Goal: Information Seeking & Learning: Learn about a topic

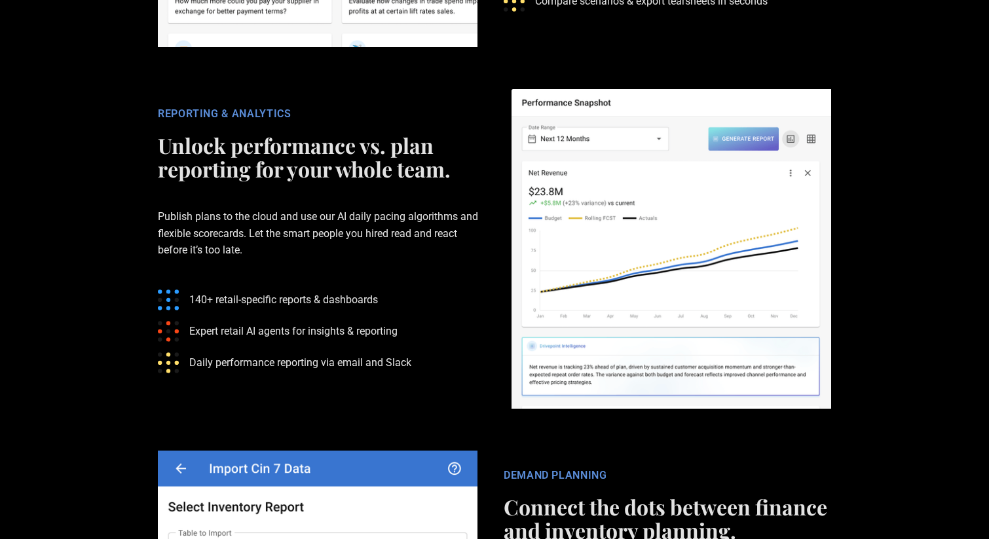
scroll to position [3145, 0]
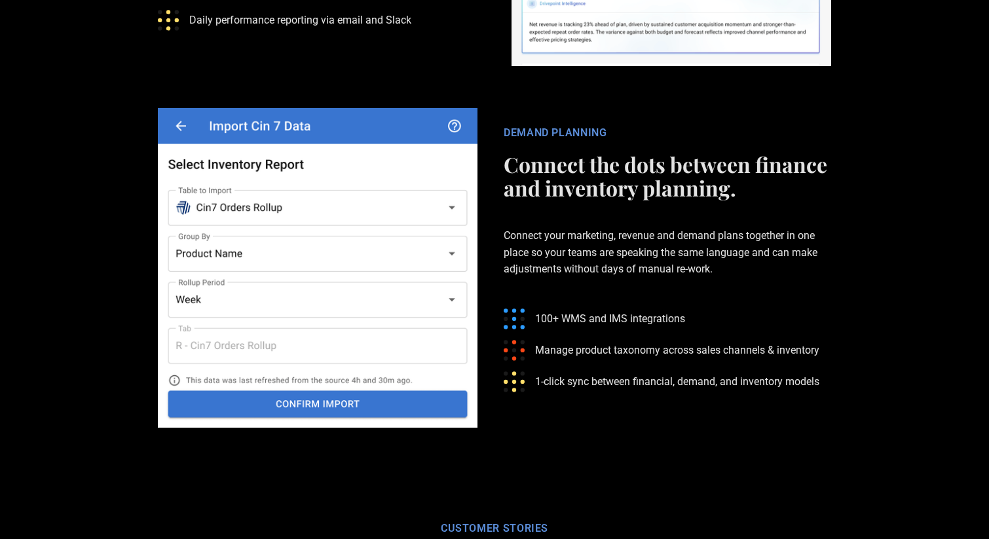
drag, startPoint x: 555, startPoint y: 153, endPoint x: 684, endPoint y: 154, distance: 129.0
click at [684, 155] on h2 "Connect the dots between finance and inventory planning." at bounding box center [667, 176] width 327 height 47
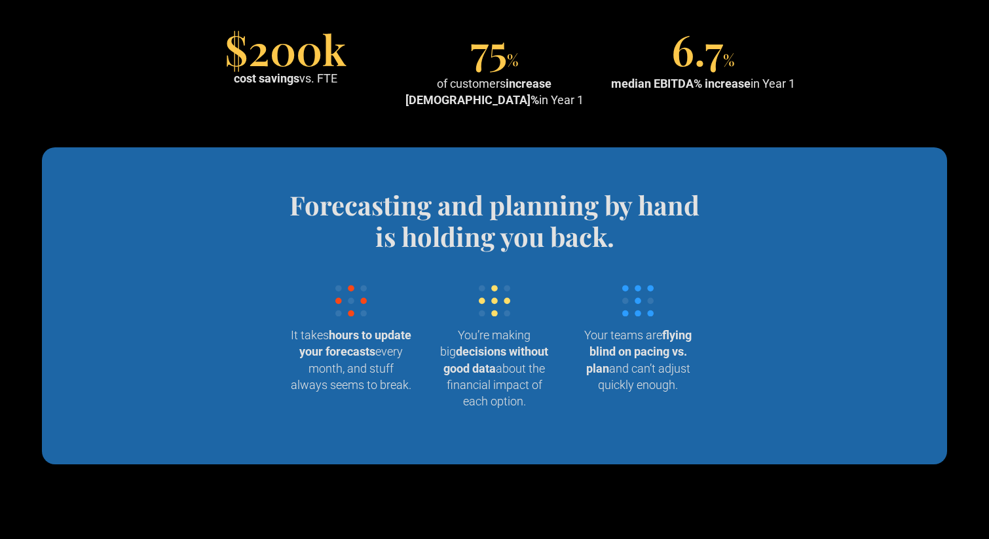
scroll to position [0, 0]
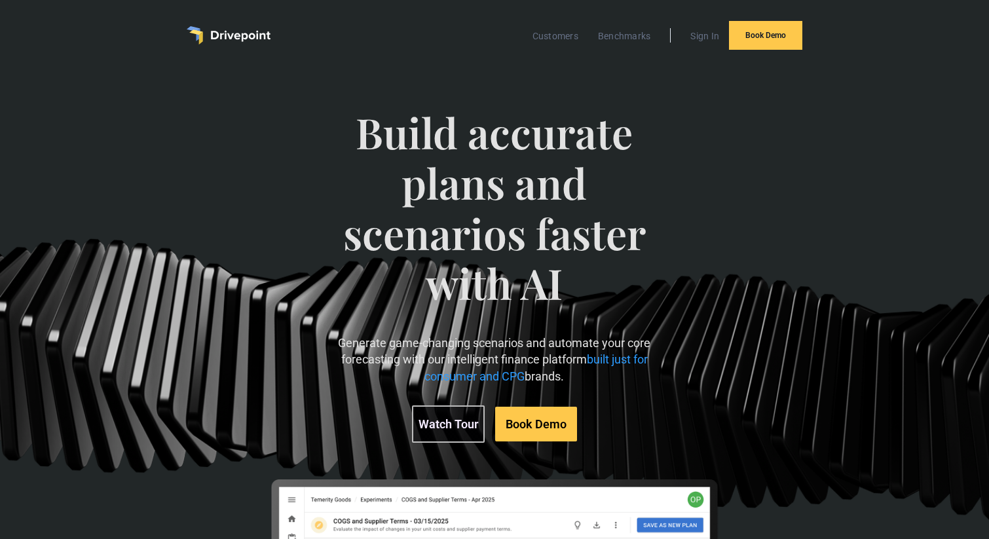
click at [428, 350] on p "Generate game-changing scenarios and automate your core forecasting with our in…" at bounding box center [494, 360] width 337 height 50
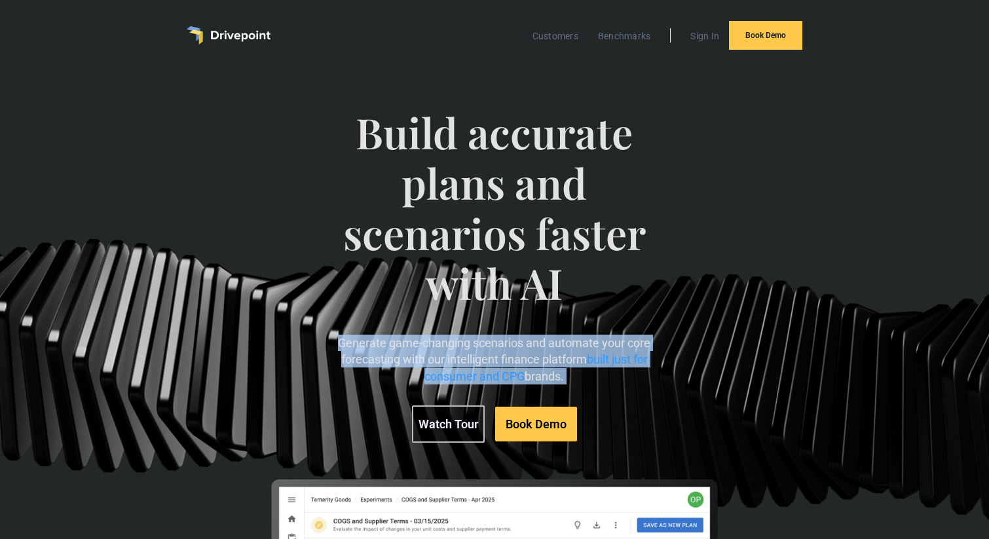
click at [428, 350] on p "Generate game-changing scenarios and automate your core forecasting with our in…" at bounding box center [494, 360] width 337 height 50
click at [492, 360] on p "Generate game-changing scenarios and automate your core forecasting with our in…" at bounding box center [494, 360] width 337 height 50
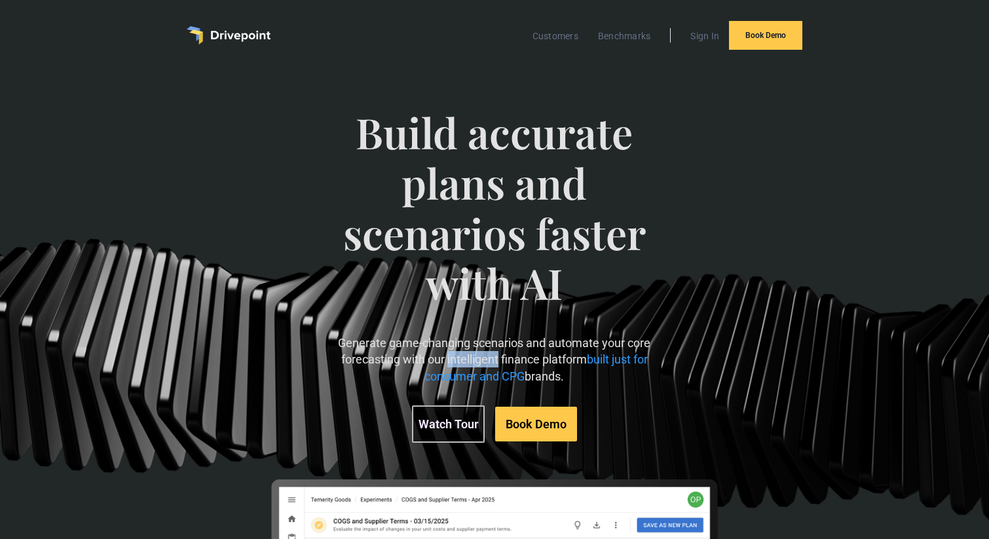
click at [492, 360] on p "Generate game-changing scenarios and automate your core forecasting with our in…" at bounding box center [494, 360] width 337 height 50
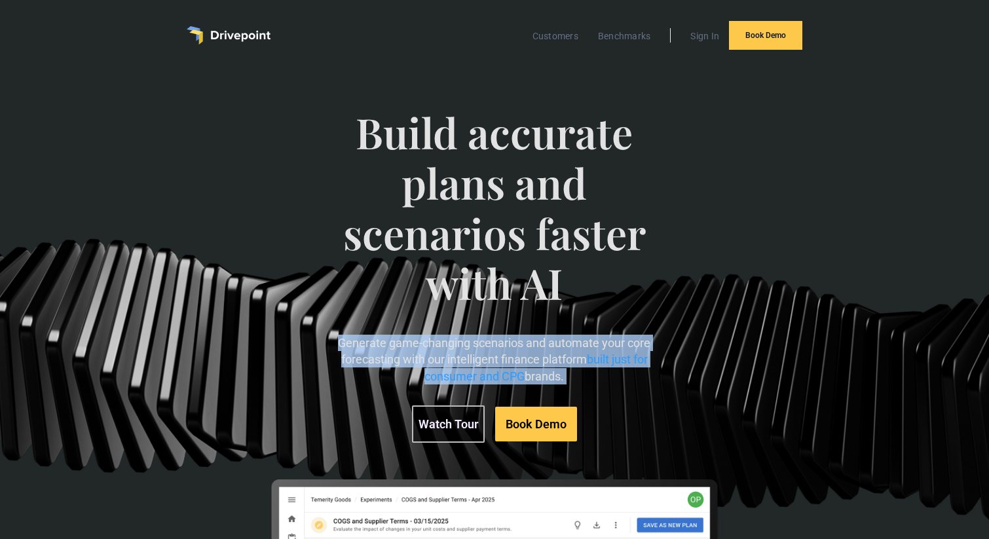
click at [492, 360] on p "Generate game-changing scenarios and automate your core forecasting with our in…" at bounding box center [494, 360] width 337 height 50
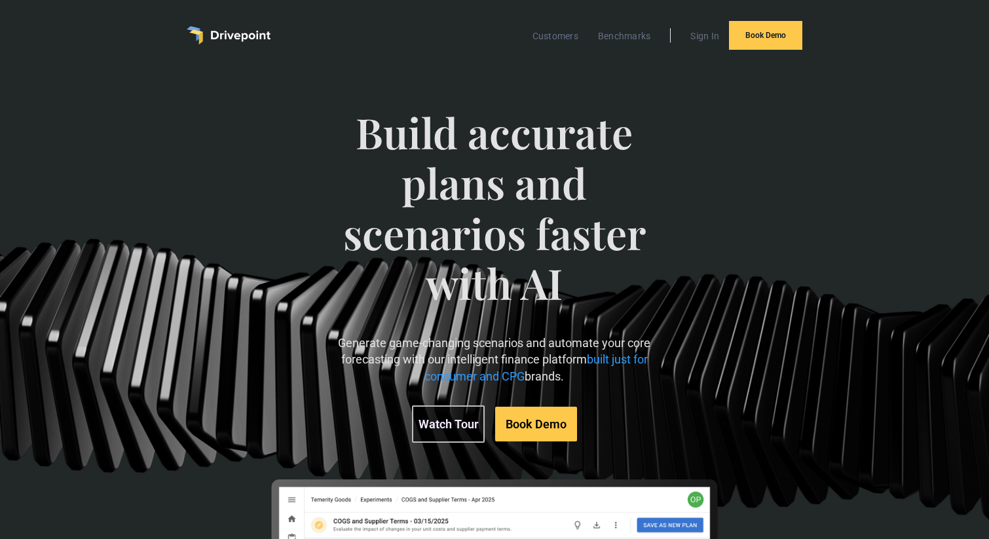
click at [577, 382] on p "Generate game-changing scenarios and automate your core forecasting with our in…" at bounding box center [494, 360] width 337 height 50
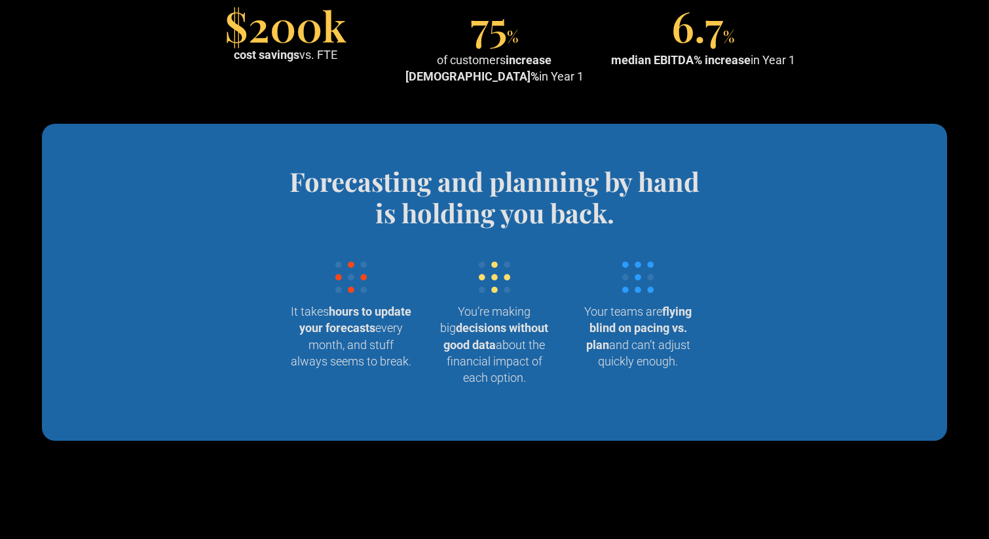
scroll to position [1318, 0]
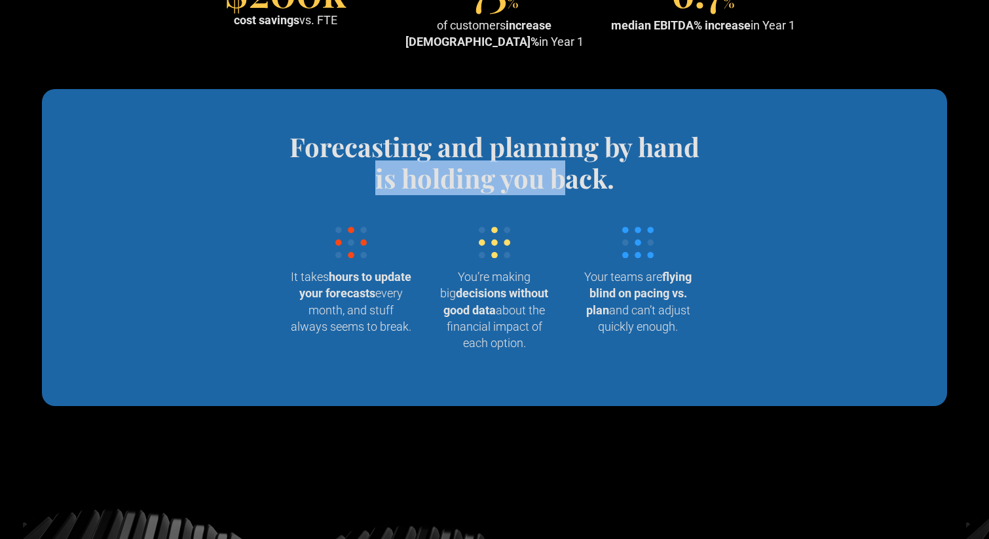
drag, startPoint x: 376, startPoint y: 183, endPoint x: 572, endPoint y: 181, distance: 195.1
click at [571, 181] on h4 "Forecasting and planning by hand is holding you back." at bounding box center [494, 162] width 431 height 63
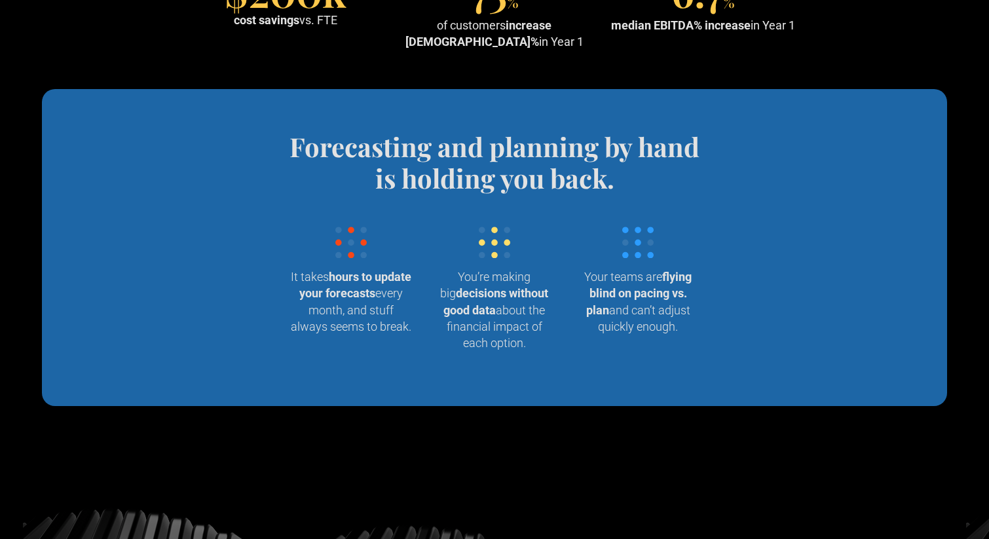
click at [572, 181] on h4 "Forecasting and planning by hand is holding you back." at bounding box center [494, 162] width 431 height 63
drag, startPoint x: 449, startPoint y: 289, endPoint x: 518, endPoint y: 327, distance: 78.9
click at [518, 328] on p "You’re making big decisions without good data about the financial impact of eac…" at bounding box center [494, 309] width 122 height 82
click at [518, 327] on p "You’re making big decisions without good data about the financial impact of eac…" at bounding box center [494, 309] width 122 height 82
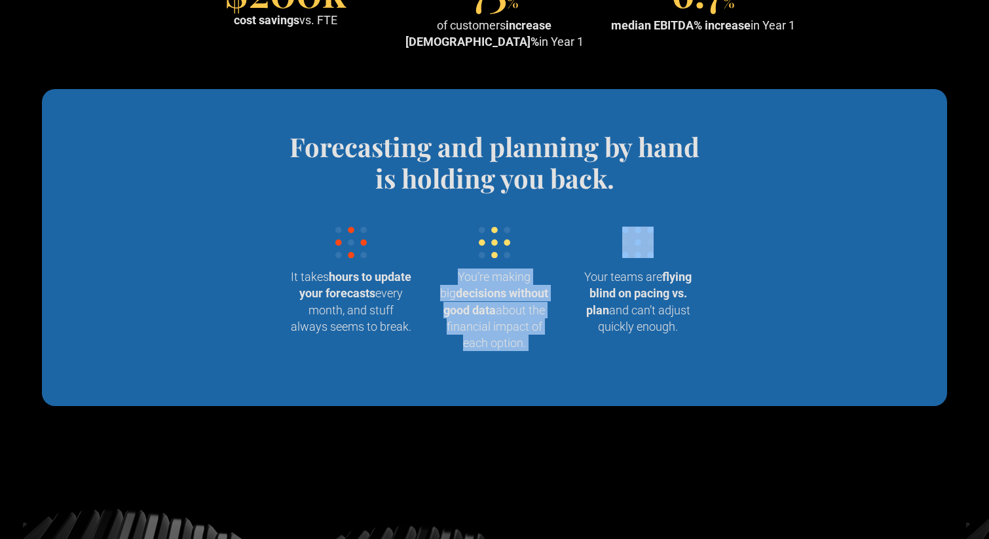
click at [518, 327] on p "You’re making big decisions without good data about the financial impact of eac…" at bounding box center [494, 309] width 122 height 82
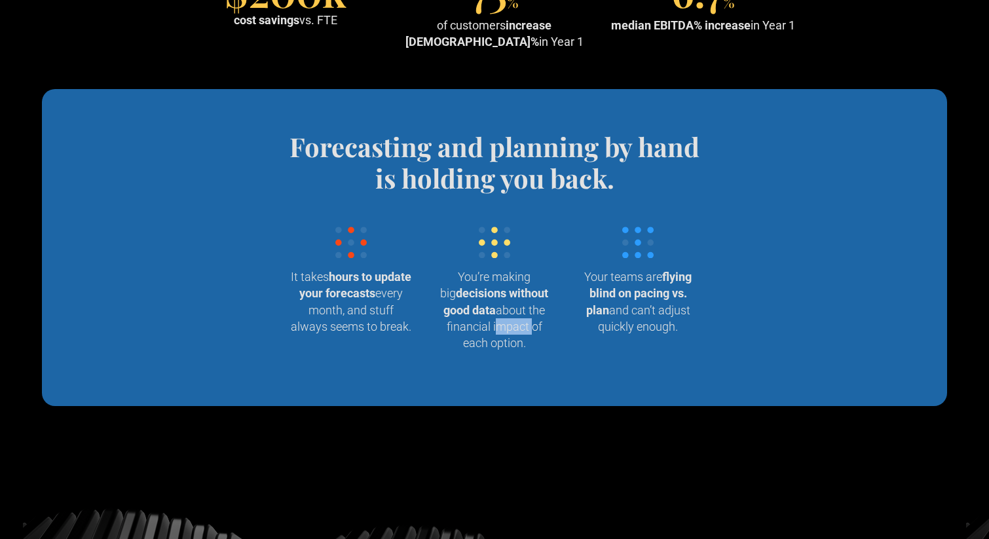
click at [518, 327] on p "You’re making big decisions without good data about the financial impact of eac…" at bounding box center [494, 309] width 122 height 82
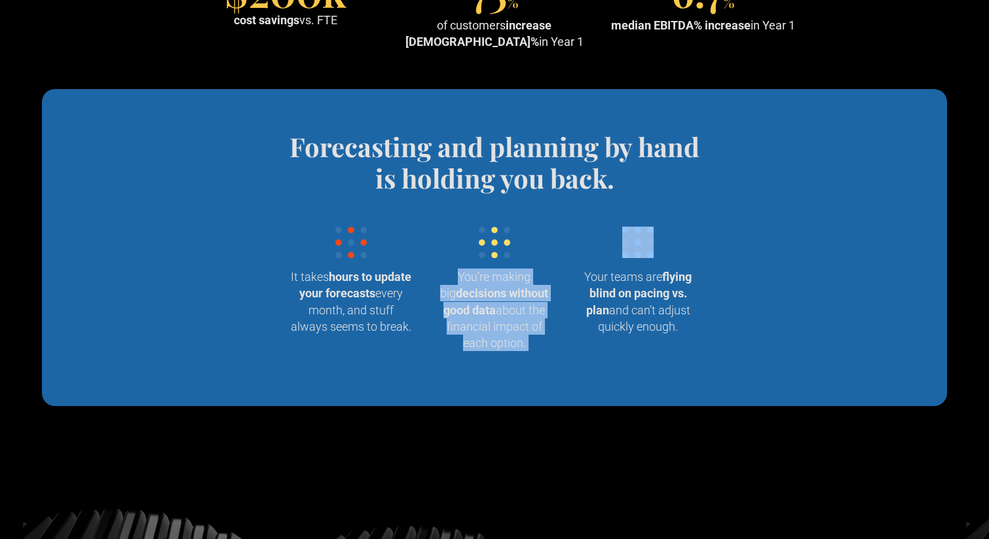
click at [518, 327] on p "You’re making big decisions without good data about the financial impact of eac…" at bounding box center [494, 309] width 122 height 82
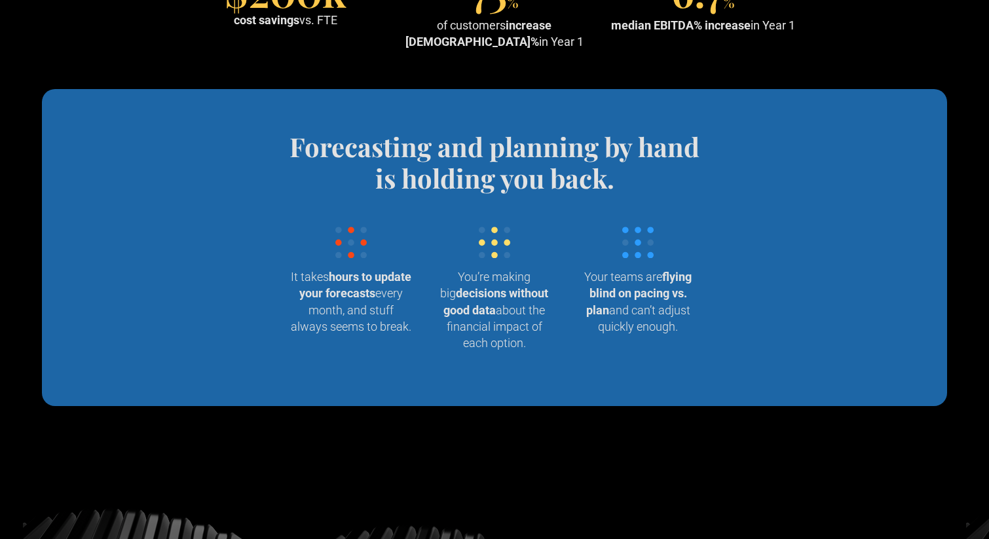
click at [665, 297] on strong "flying blind on pacing vs. plan" at bounding box center [639, 293] width 106 height 46
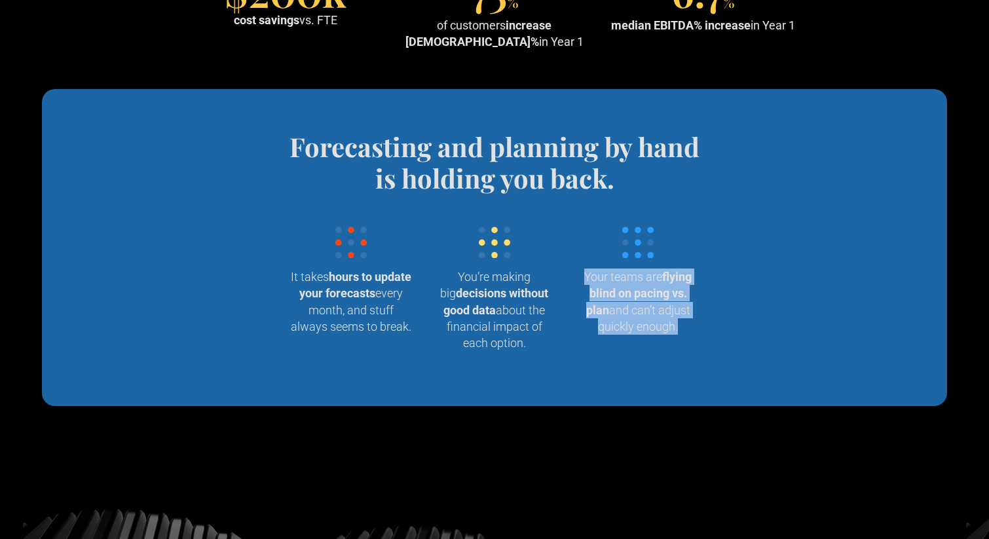
click at [665, 297] on strong "flying blind on pacing vs. plan" at bounding box center [639, 293] width 106 height 46
click at [682, 314] on p "Your teams are flying blind on pacing vs. plan and can’t adjust quickly enough." at bounding box center [638, 301] width 122 height 66
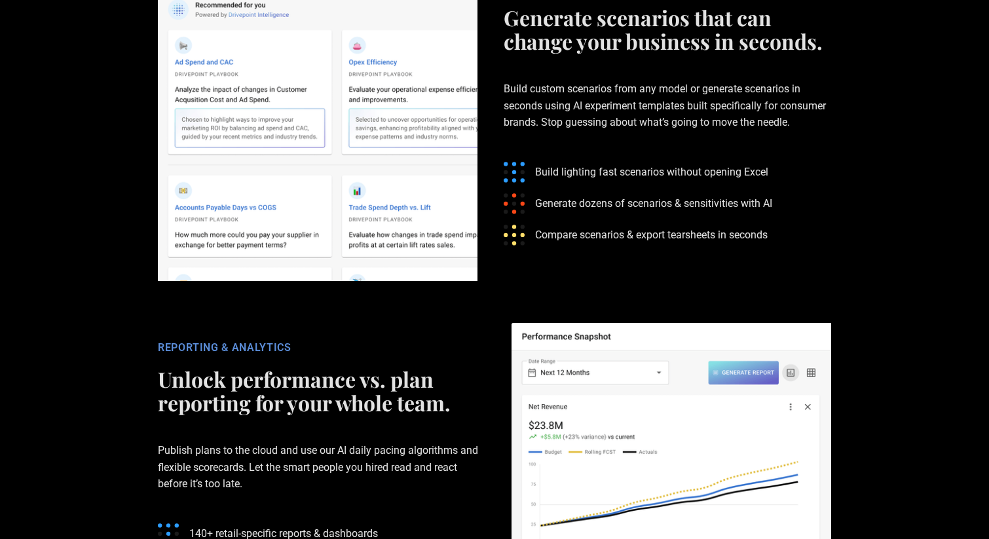
scroll to position [2692, 0]
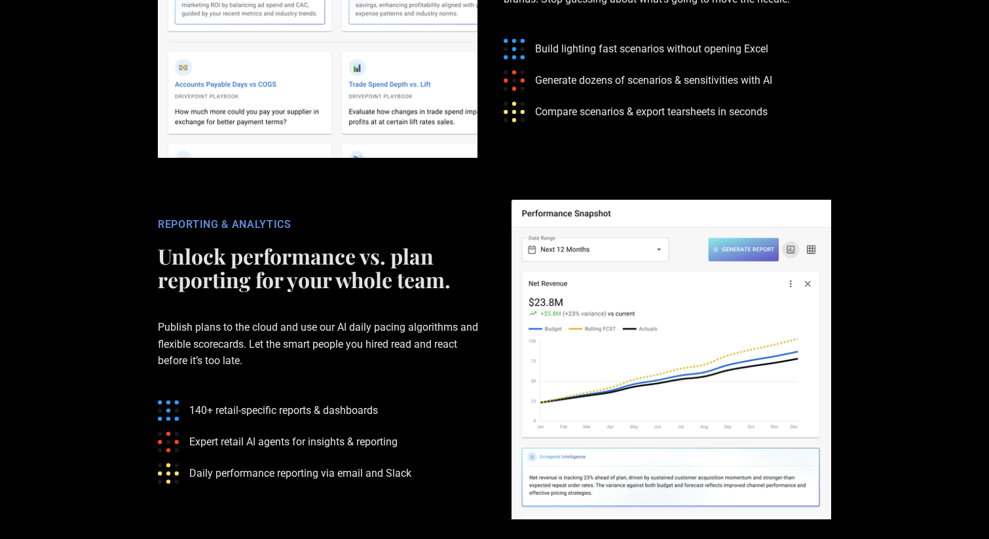
click at [285, 244] on h2 "Unlock performance vs. plan reporting for your whole team." at bounding box center [321, 267] width 327 height 47
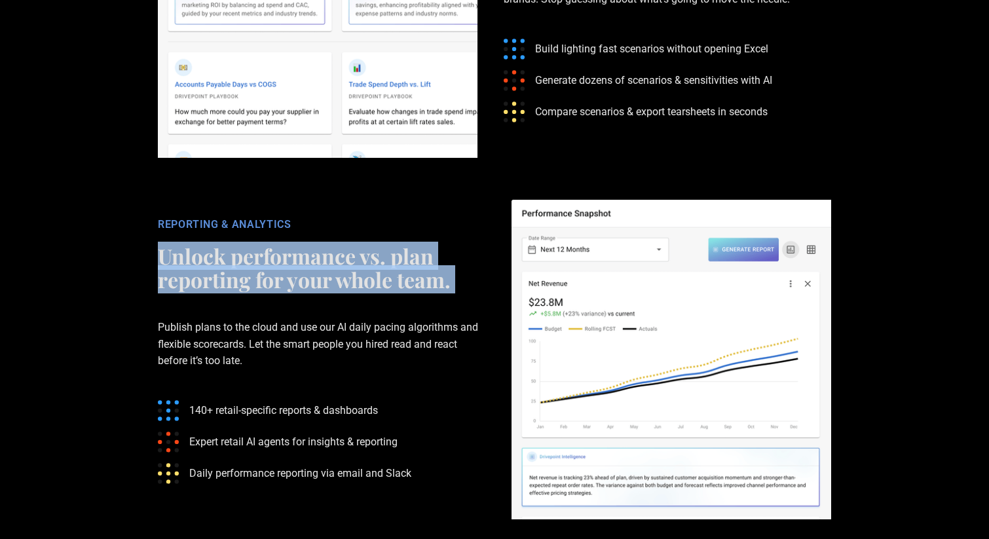
click at [285, 244] on h2 "Unlock performance vs. plan reporting for your whole team." at bounding box center [321, 267] width 327 height 47
click at [295, 298] on p "Publish plans to the cloud and use our AI daily pacing algorithms and flexible …" at bounding box center [321, 344] width 327 height 92
drag, startPoint x: 179, startPoint y: 238, endPoint x: 441, endPoint y: 253, distance: 262.4
click at [441, 253] on h2 "Unlock performance vs. plan reporting for your whole team." at bounding box center [321, 267] width 327 height 47
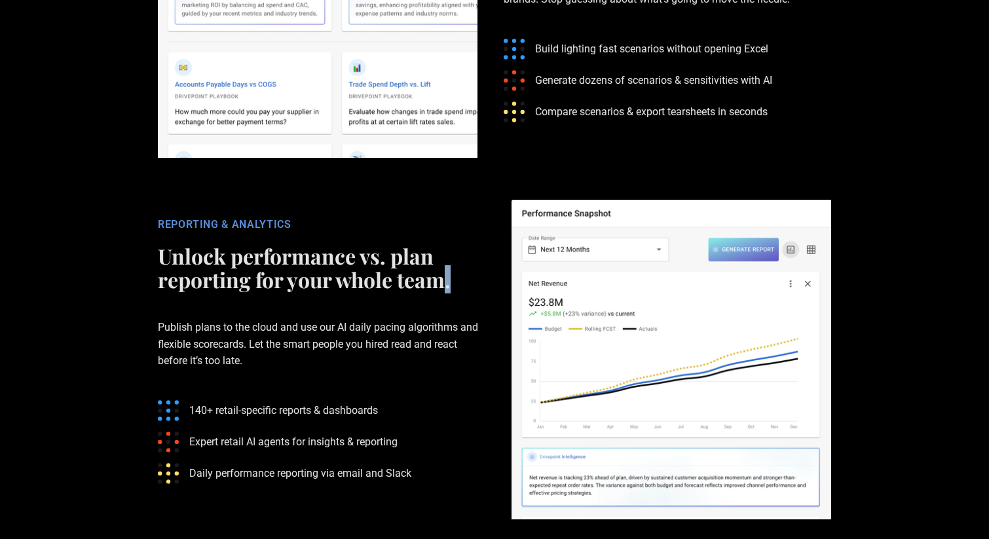
click at [441, 253] on h2 "Unlock performance vs. plan reporting for your whole team." at bounding box center [321, 267] width 327 height 47
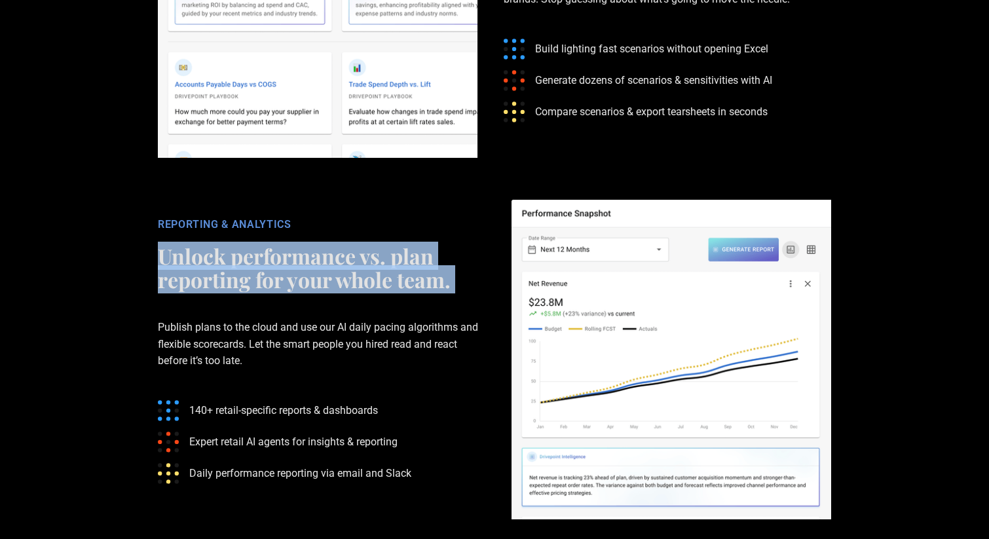
click at [441, 253] on h2 "Unlock performance vs. plan reporting for your whole team." at bounding box center [321, 267] width 327 height 47
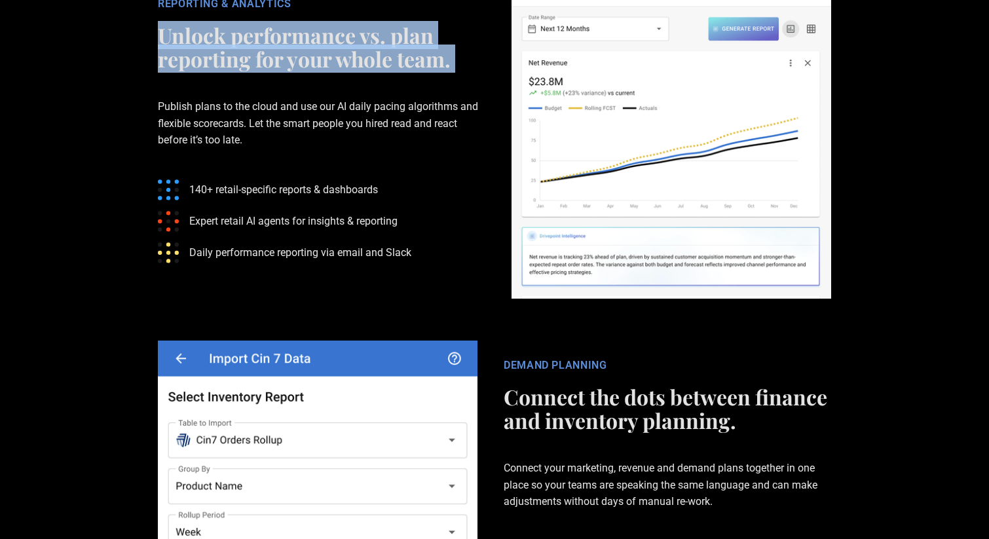
scroll to position [2887, 0]
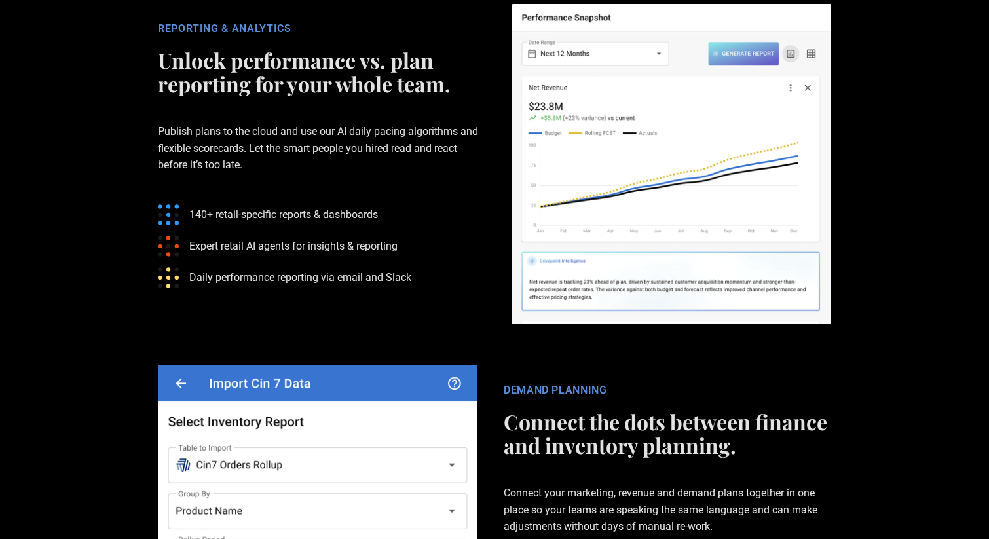
click at [175, 117] on p "Publish plans to the cloud and use our AI daily pacing algorithms and flexible …" at bounding box center [321, 148] width 327 height 92
click at [175, 116] on p "Publish plans to the cloud and use our AI daily pacing algorithms and flexible …" at bounding box center [321, 148] width 327 height 92
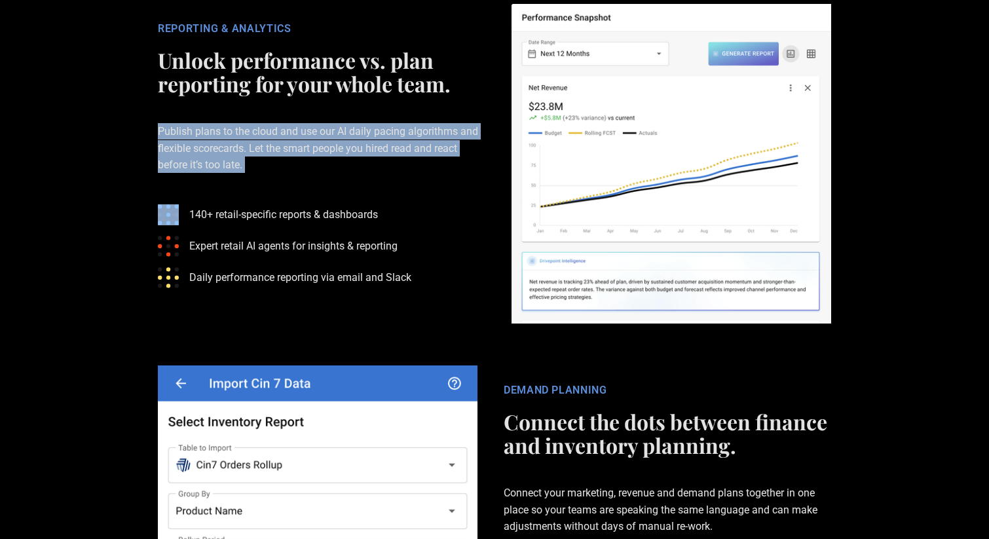
click at [175, 116] on p "Publish plans to the cloud and use our AI daily pacing algorithms and flexible …" at bounding box center [321, 148] width 327 height 92
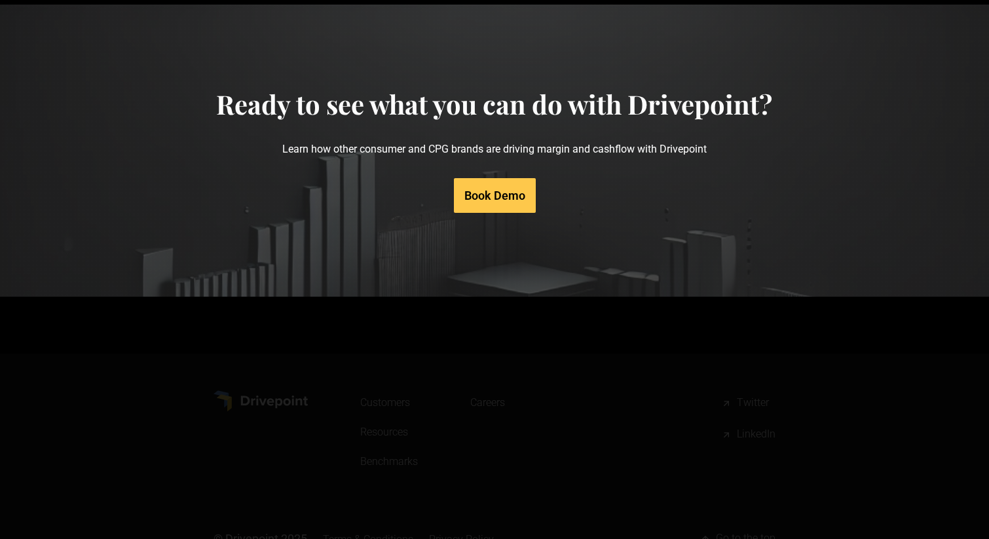
scroll to position [6593, 0]
